Goal: Navigation & Orientation: Find specific page/section

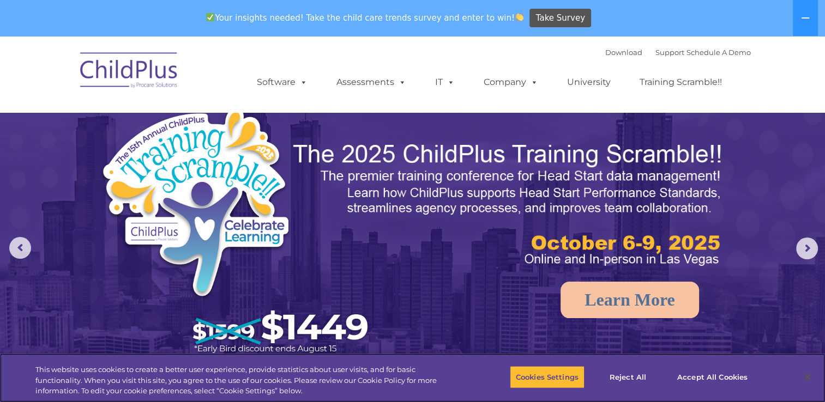
select select "MEDIUM"
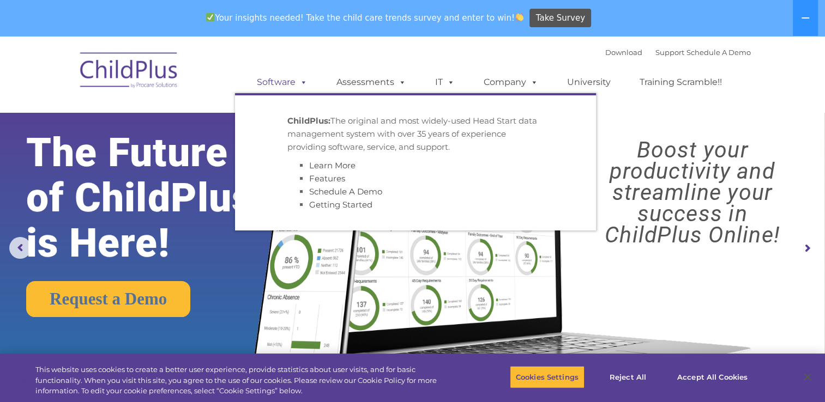
click at [256, 87] on link "Software" at bounding box center [282, 82] width 73 height 22
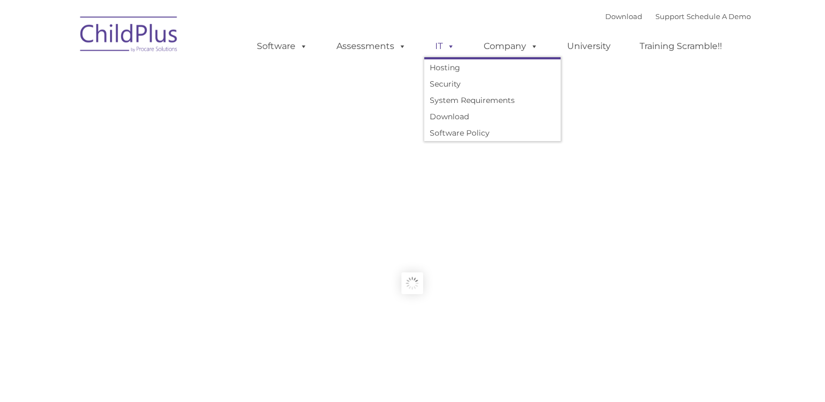
type input ""
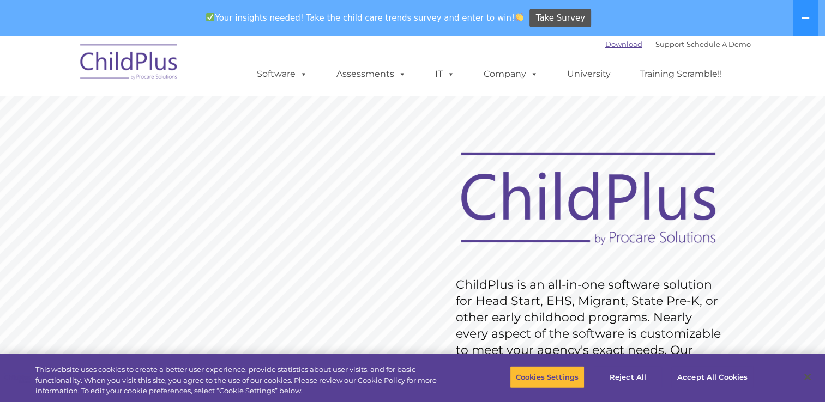
click at [606, 47] on link "Download" at bounding box center [623, 44] width 37 height 9
